Goal: Register for event/course: Register for event/course

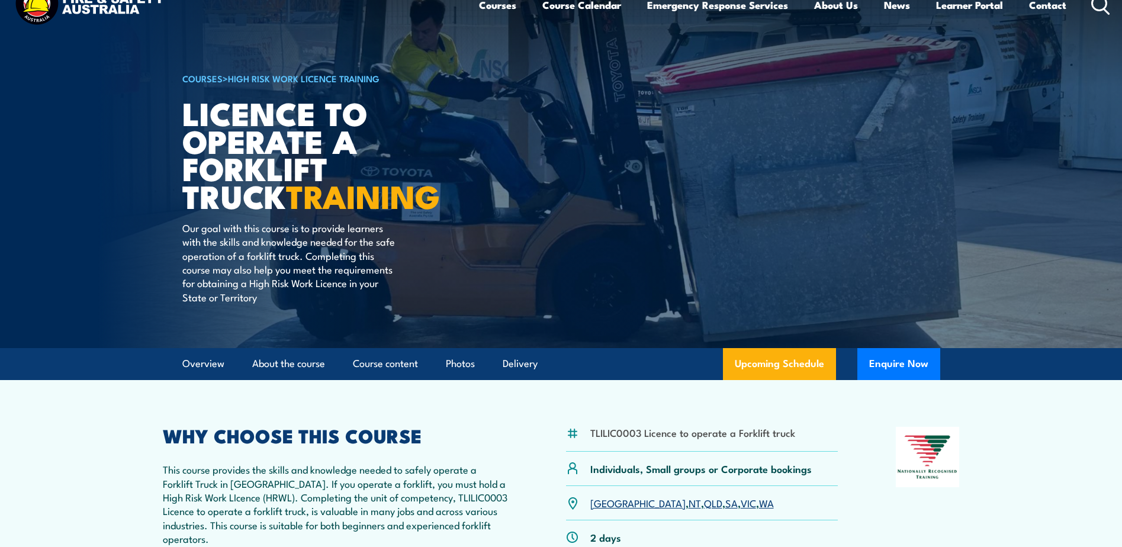
scroll to position [59, 0]
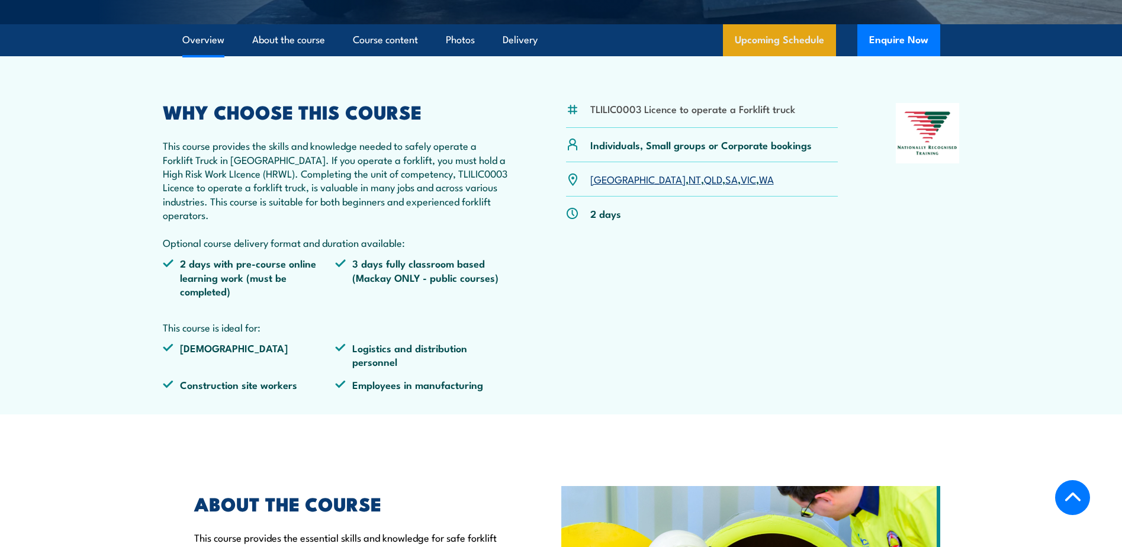
click at [762, 39] on link "Upcoming Schedule" at bounding box center [779, 40] width 113 height 32
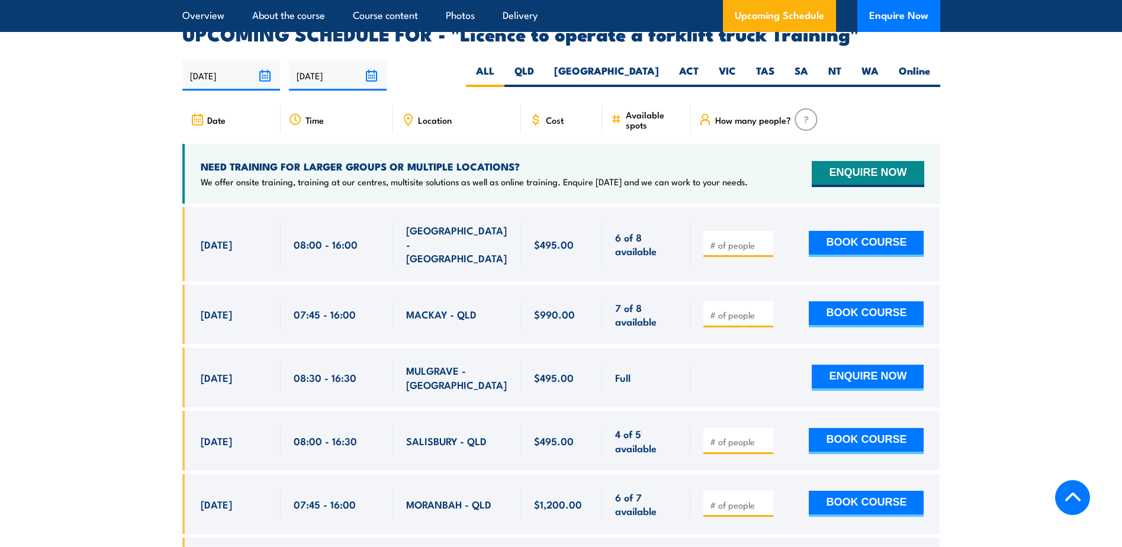
scroll to position [1981, 0]
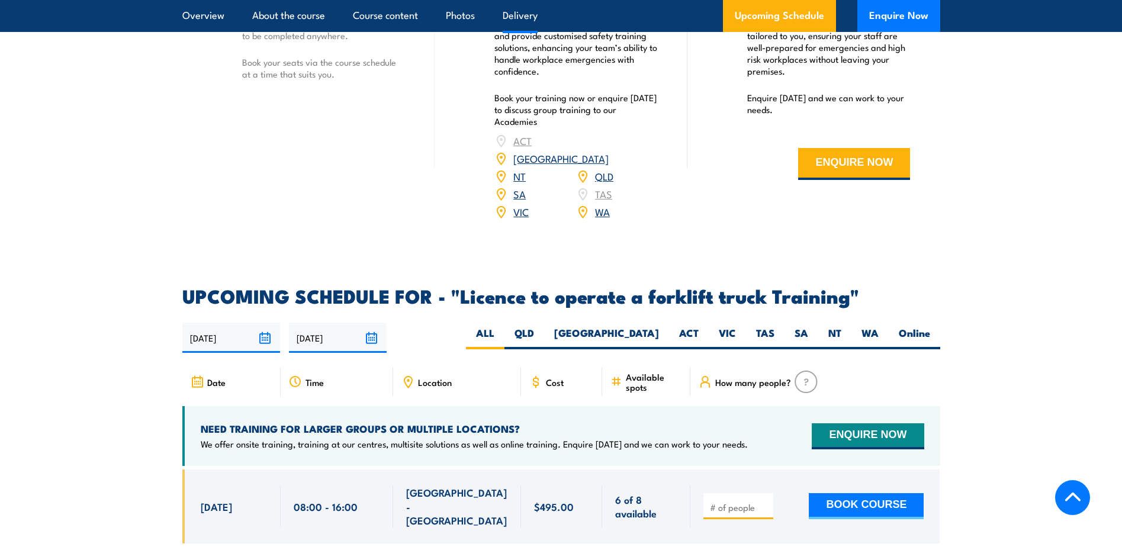
scroll to position [1745, 0]
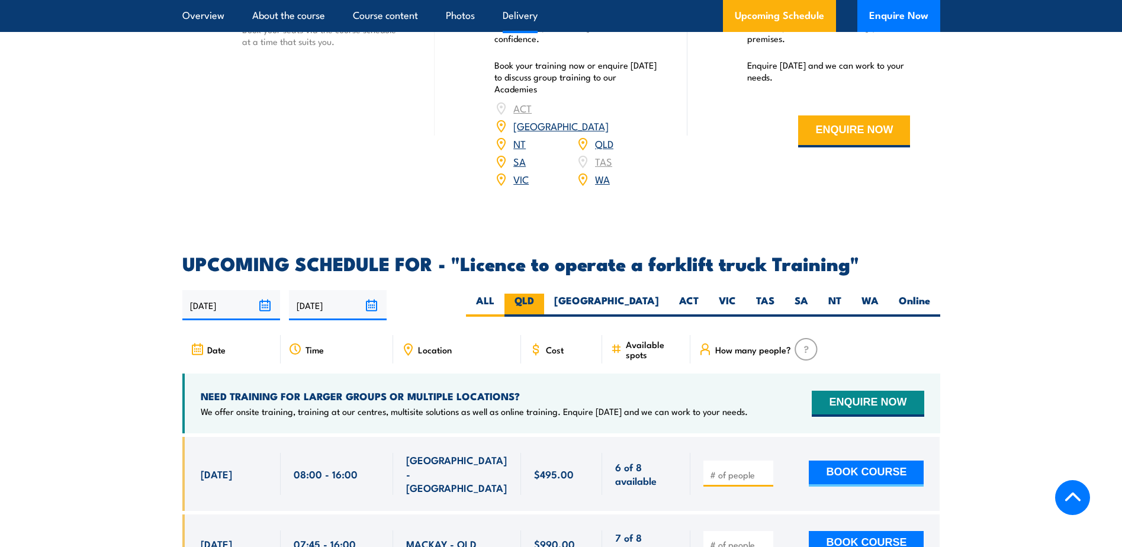
click at [544, 294] on label "QLD" at bounding box center [524, 305] width 40 height 23
click at [542, 294] on input "QLD" at bounding box center [538, 298] width 8 height 8
radio input "true"
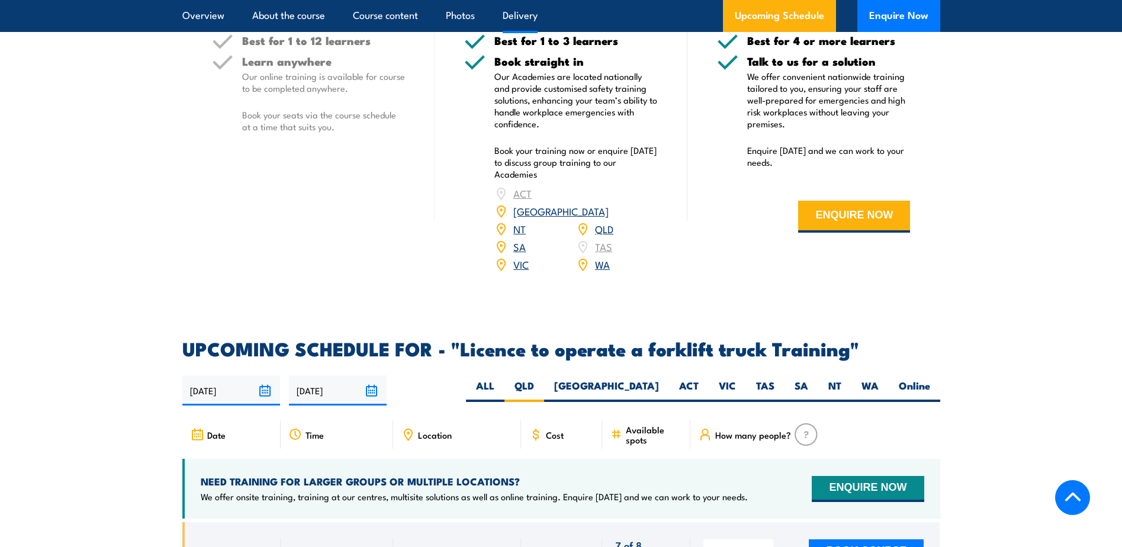
scroll to position [1508, 0]
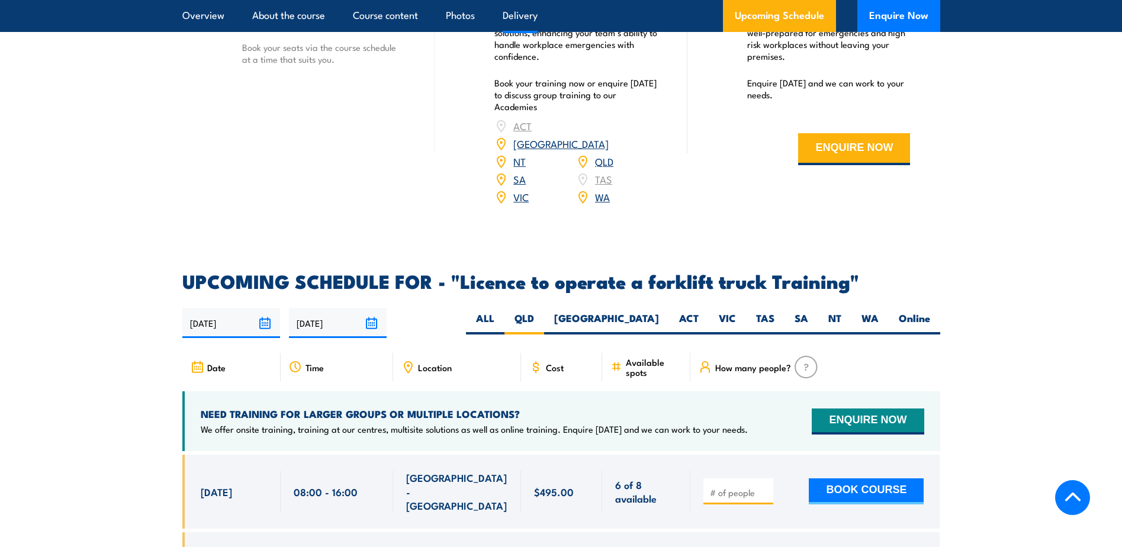
scroll to position [1745, 0]
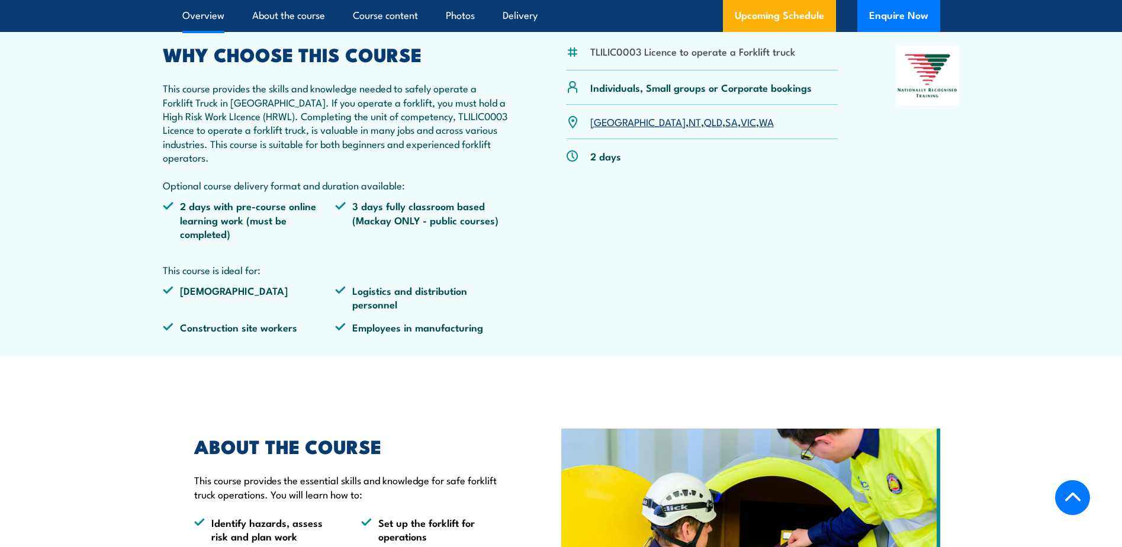
scroll to position [355, 0]
